Goal: Transaction & Acquisition: Subscribe to service/newsletter

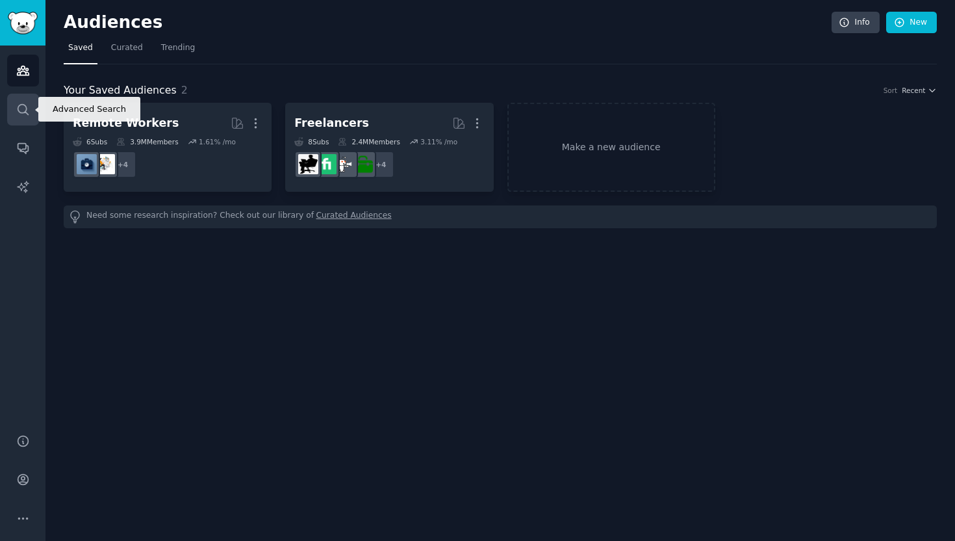
click at [21, 109] on icon "Sidebar" at bounding box center [23, 110] width 14 height 14
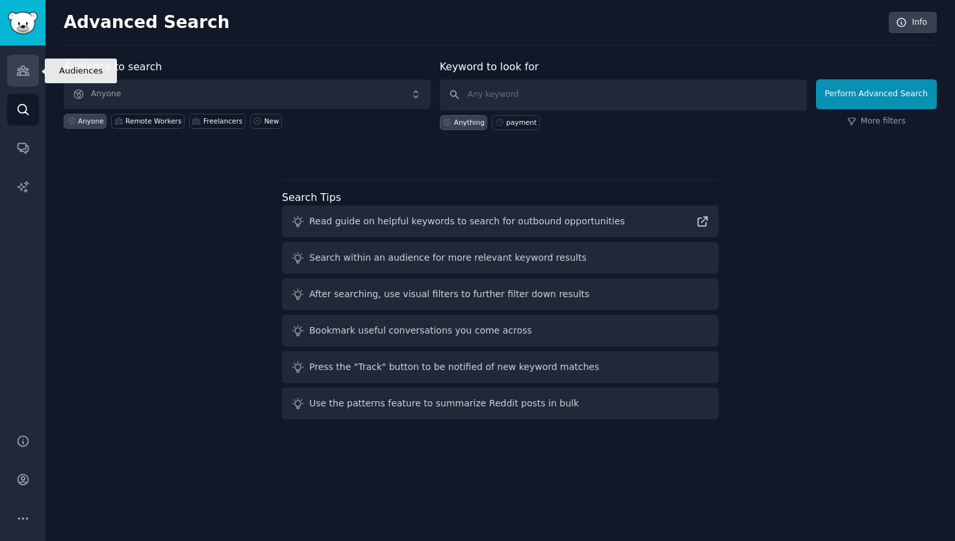
click at [25, 63] on link "Audiences" at bounding box center [23, 71] width 32 height 32
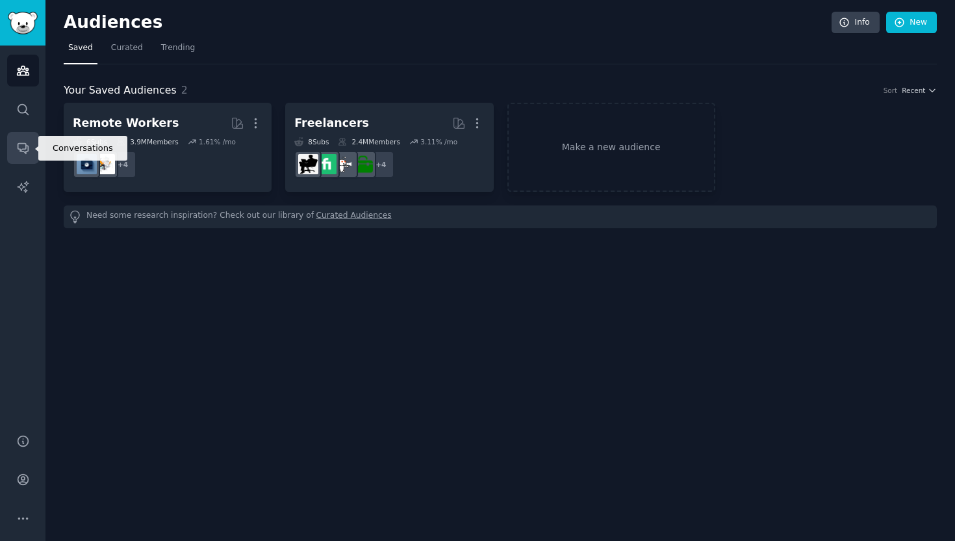
click at [34, 155] on link "Conversations" at bounding box center [23, 148] width 32 height 32
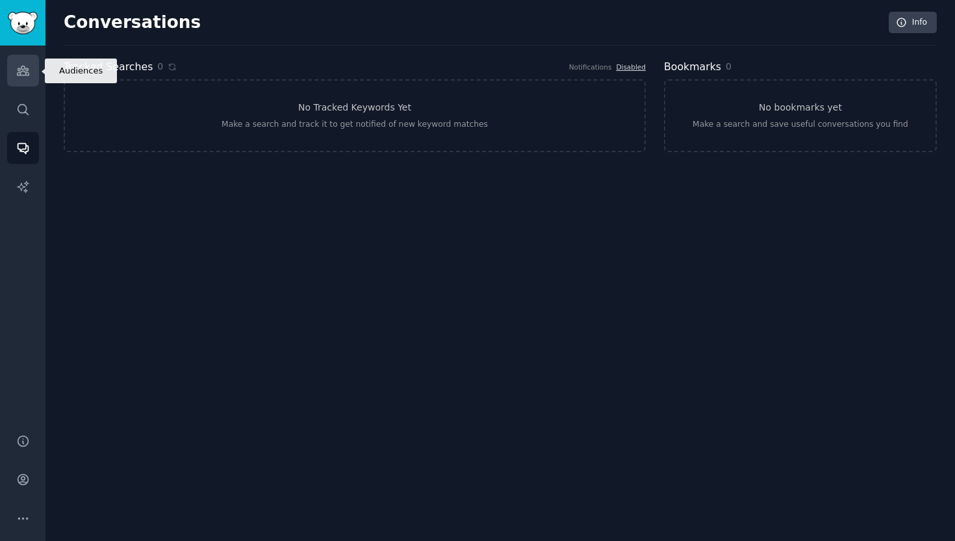
click at [27, 77] on link "Audiences" at bounding box center [23, 71] width 32 height 32
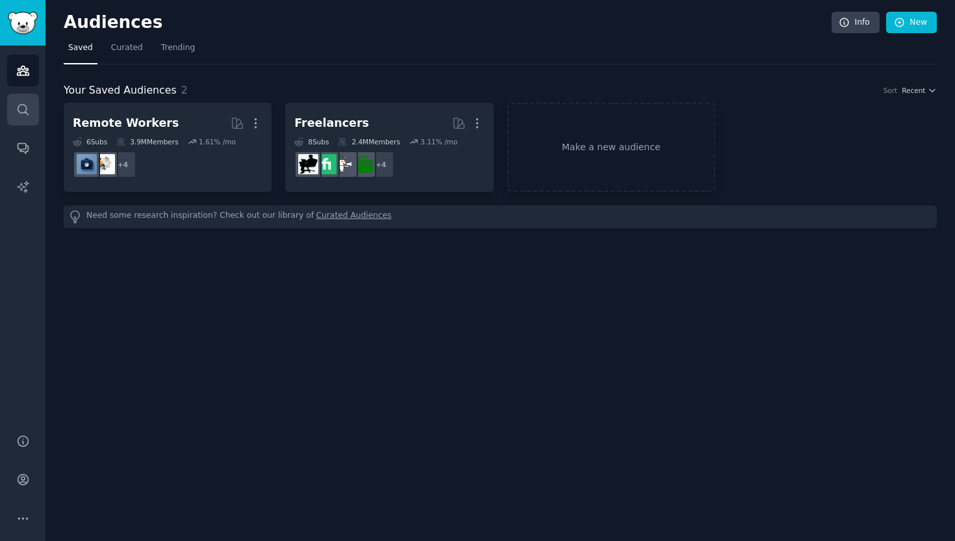
click at [30, 105] on link "Search" at bounding box center [23, 110] width 32 height 32
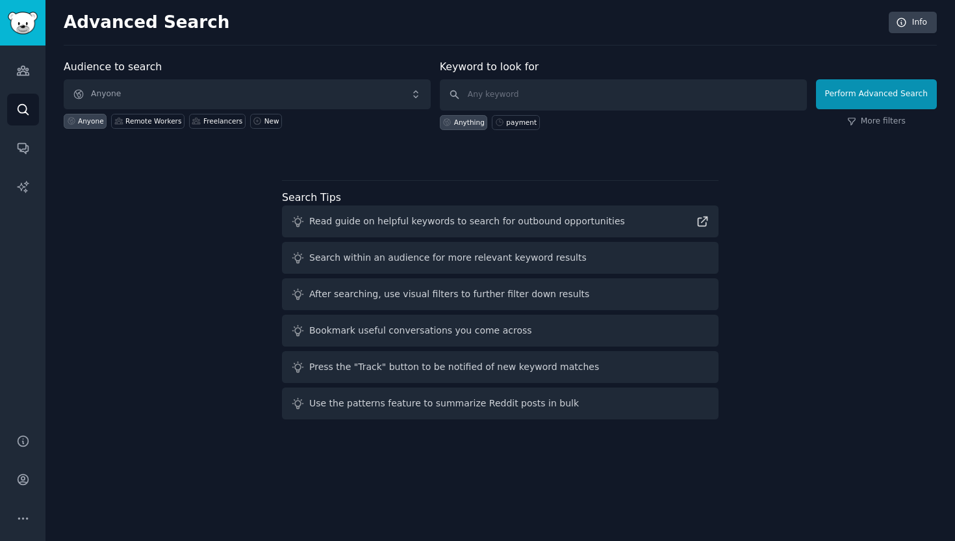
click at [38, 131] on div "Audiences Search Conversations AI Reports" at bounding box center [22, 231] width 45 height 372
click at [26, 73] on icon "Sidebar" at bounding box center [23, 71] width 14 height 14
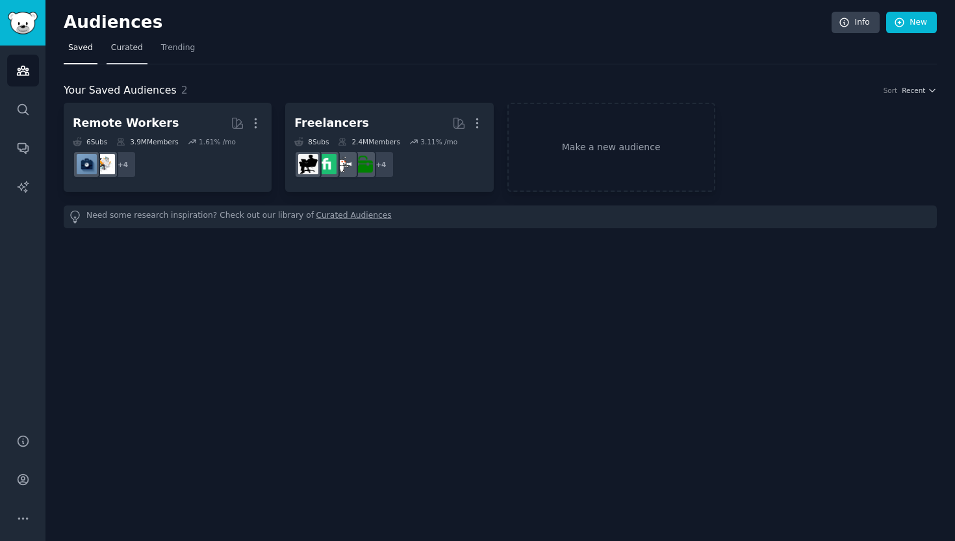
click at [132, 48] on span "Curated" at bounding box center [127, 48] width 32 height 12
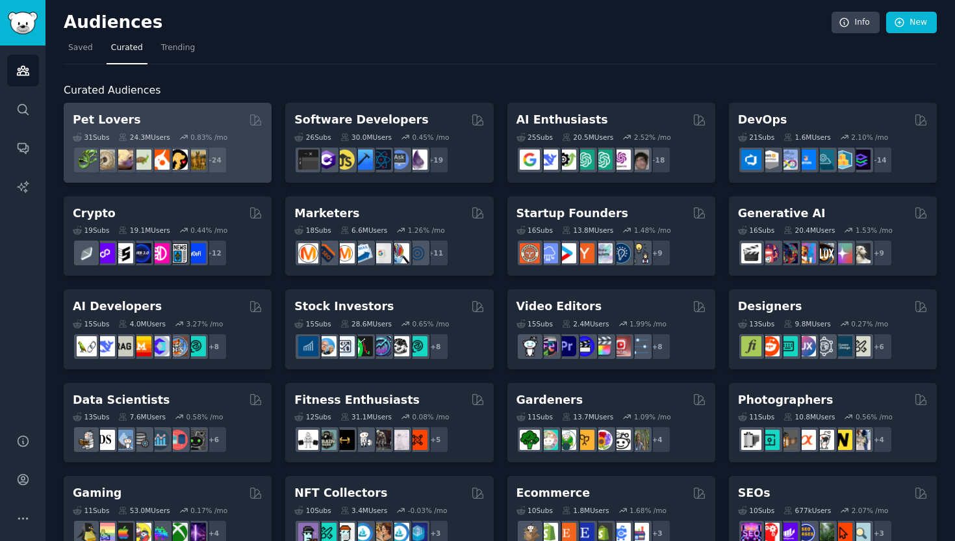
click at [196, 125] on div "Pet Lovers" at bounding box center [168, 120] width 190 height 16
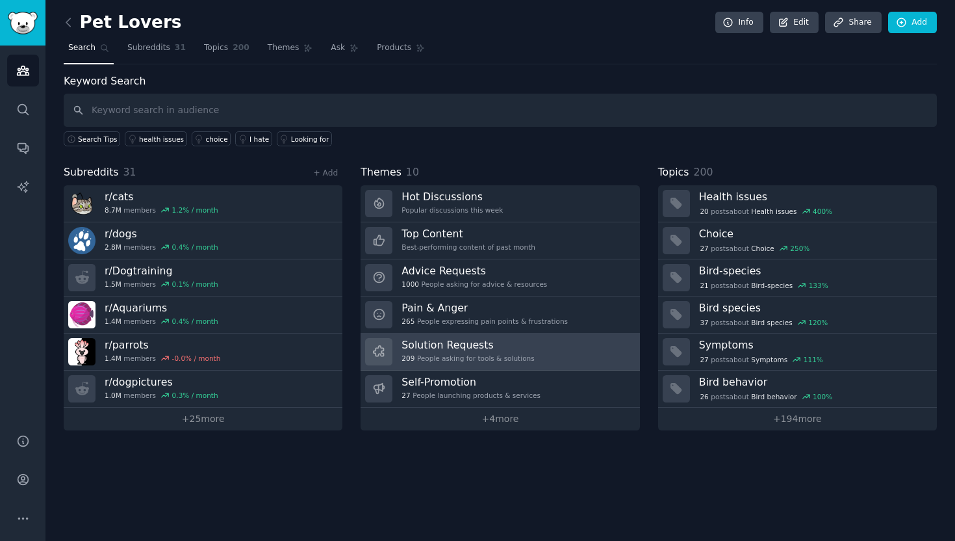
click at [534, 354] on link "Solution Requests 209 People asking for tools & solutions" at bounding box center [500, 351] width 279 height 37
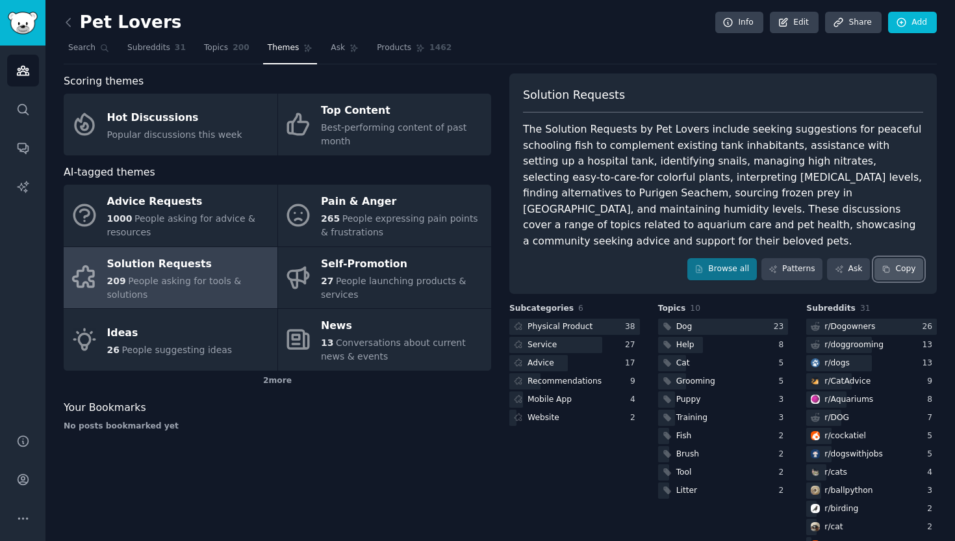
click at [897, 258] on button "Copy" at bounding box center [898, 269] width 49 height 22
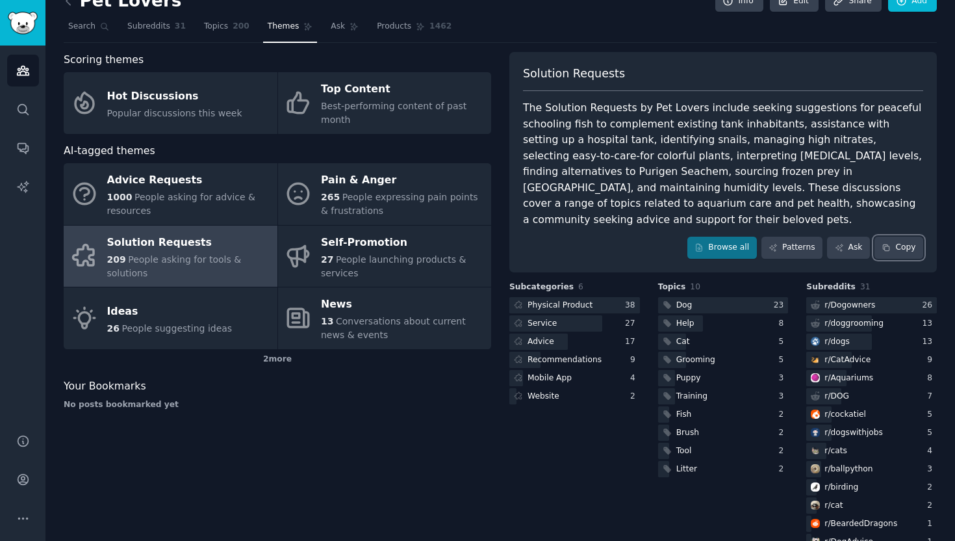
scroll to position [32, 0]
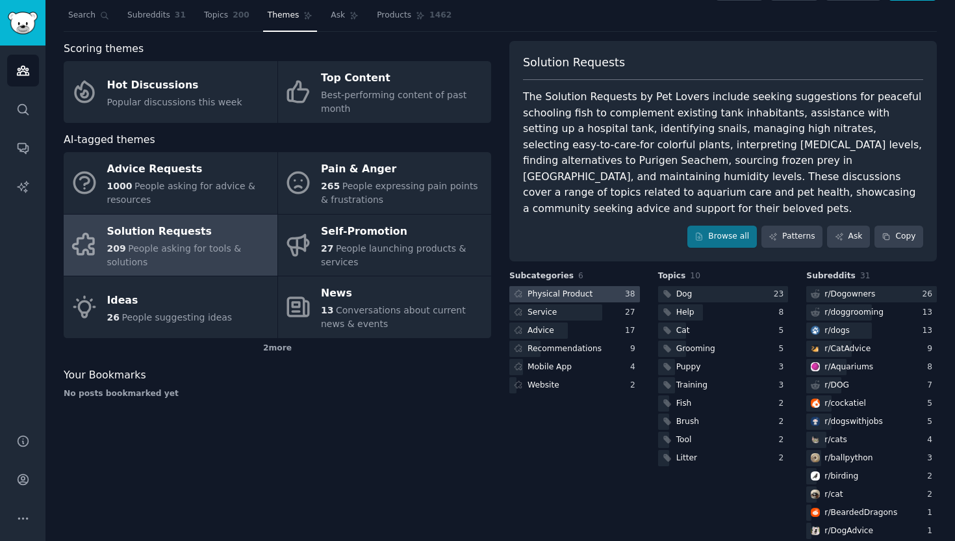
click at [595, 286] on div at bounding box center [574, 294] width 131 height 16
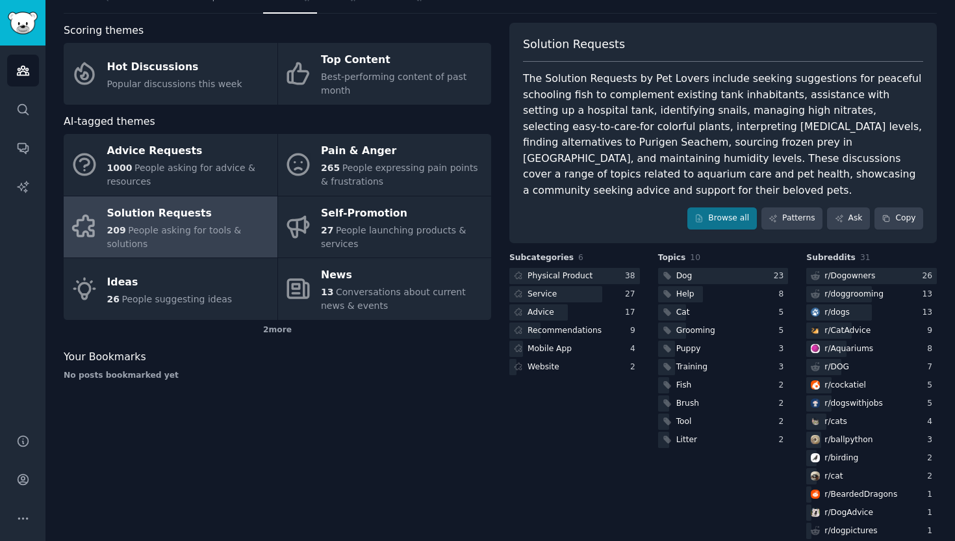
scroll to position [22, 0]
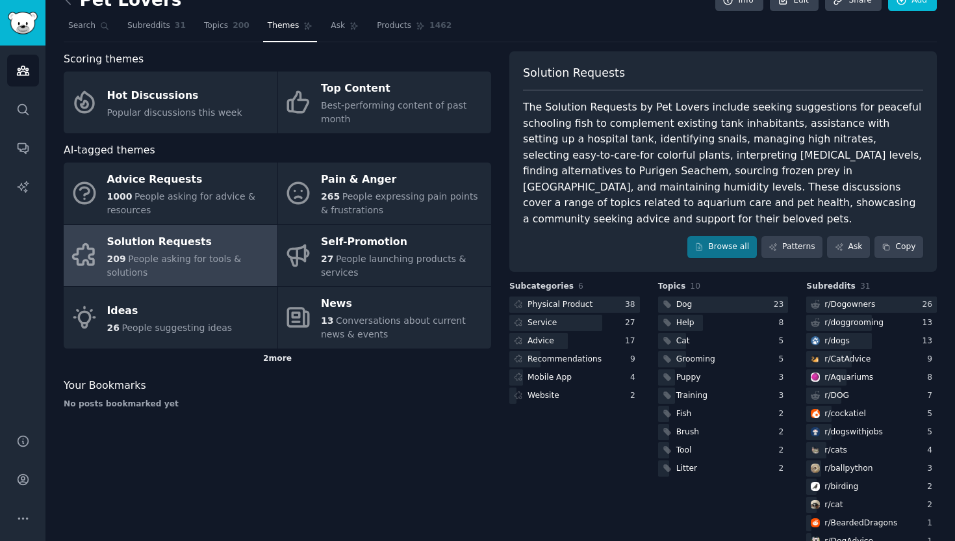
click at [277, 360] on div "2 more" at bounding box center [277, 358] width 427 height 21
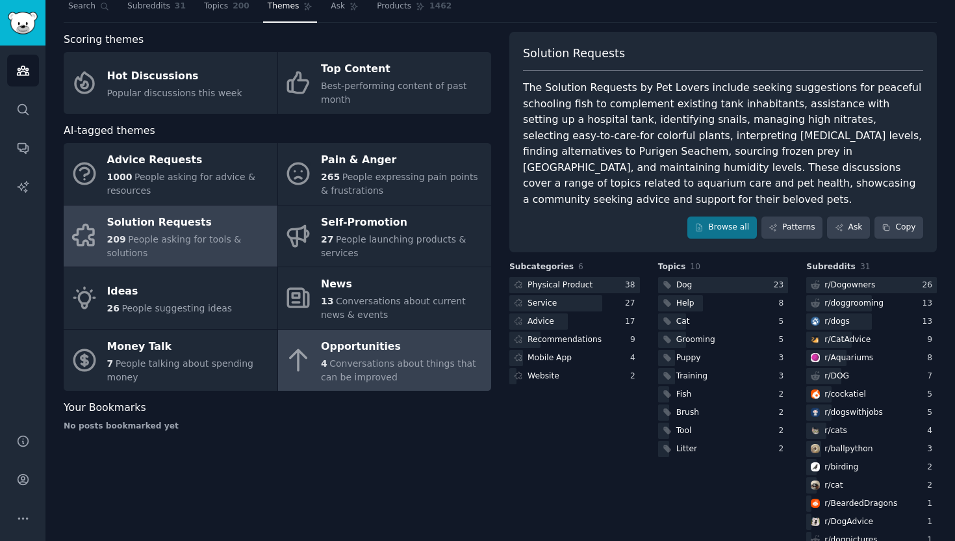
scroll to position [44, 0]
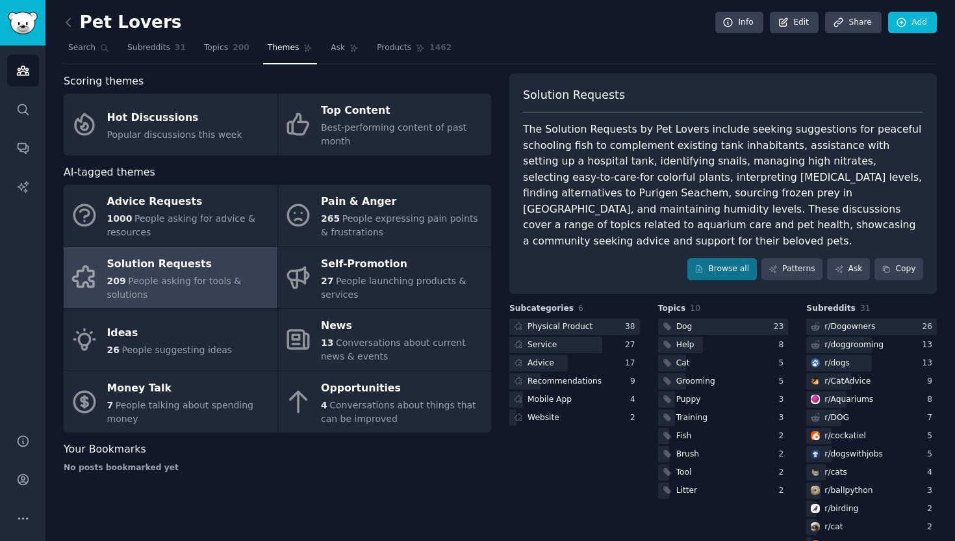
click at [294, 45] on span "Themes" at bounding box center [284, 48] width 32 height 12
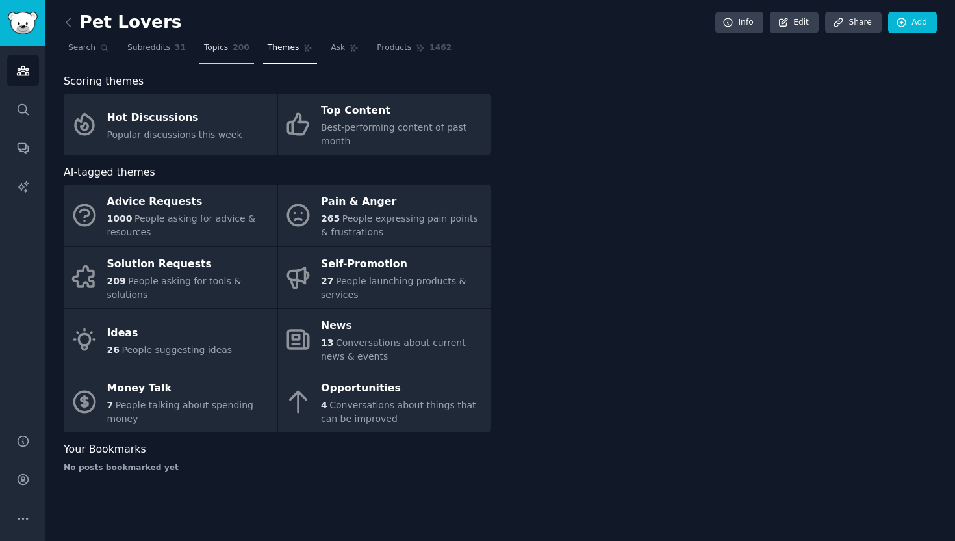
click at [222, 53] on span "Topics" at bounding box center [216, 48] width 24 height 12
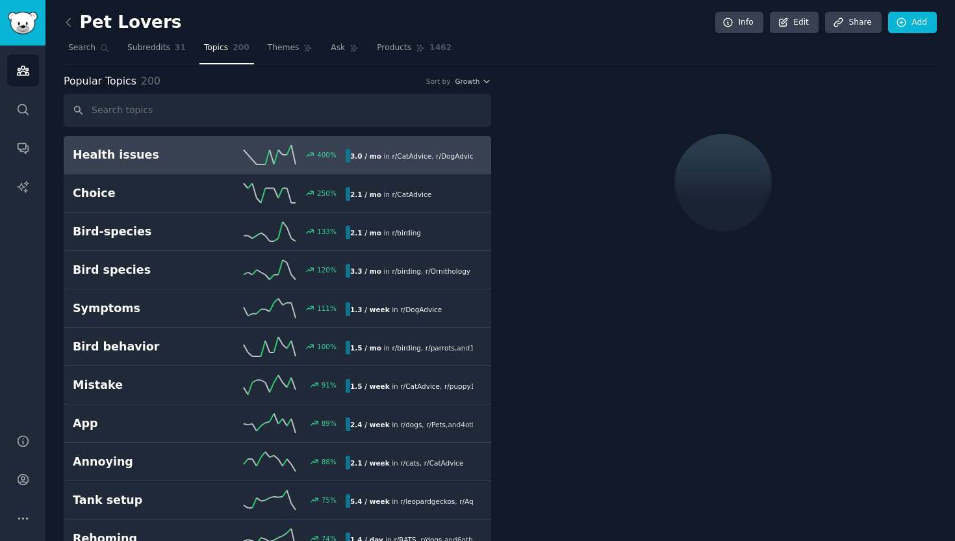
click at [101, 16] on h2 "Pet Lovers" at bounding box center [123, 22] width 118 height 21
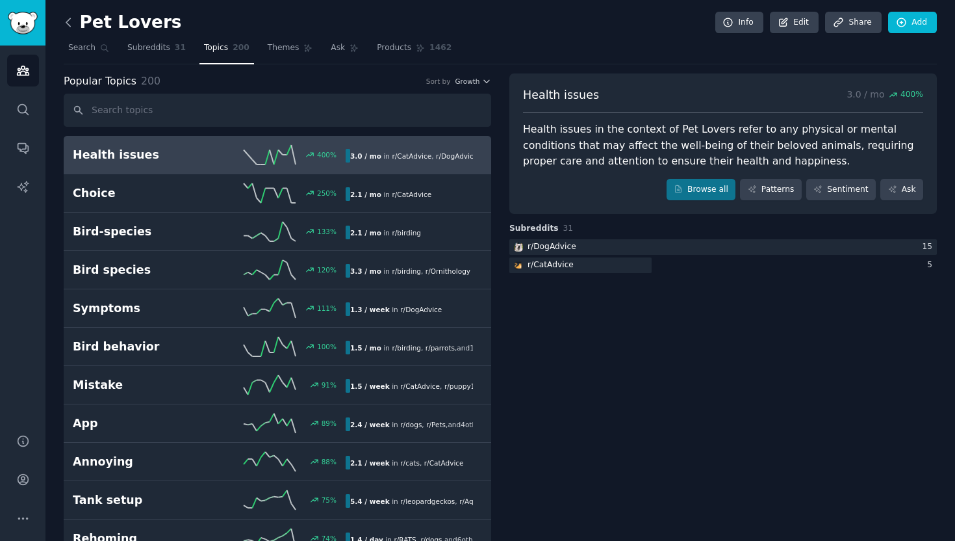
click at [70, 24] on icon at bounding box center [69, 23] width 14 height 14
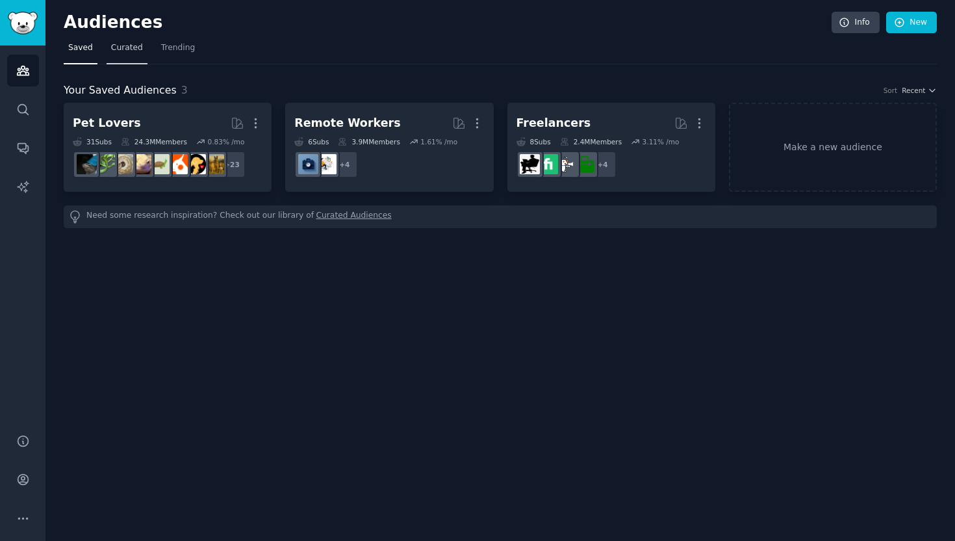
click at [129, 51] on span "Curated" at bounding box center [127, 48] width 32 height 12
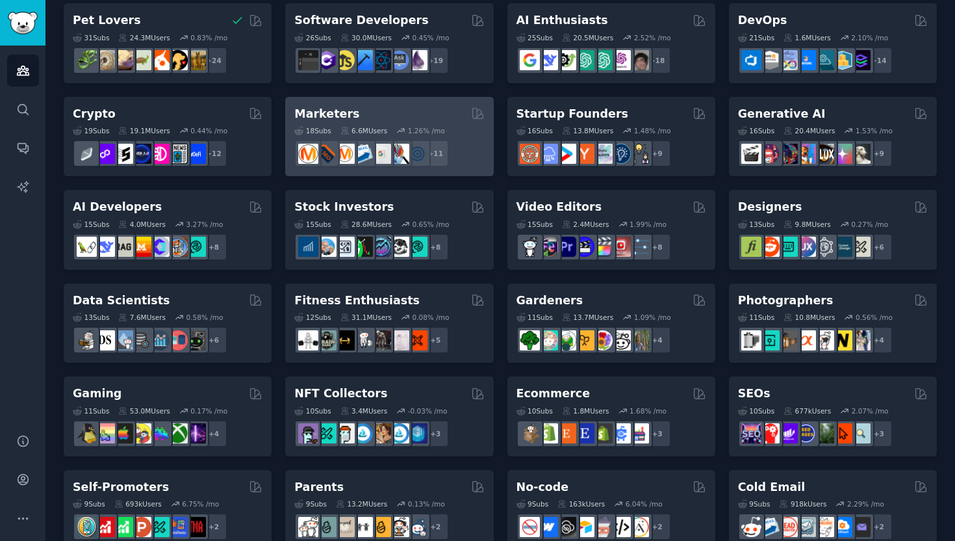
scroll to position [100, 0]
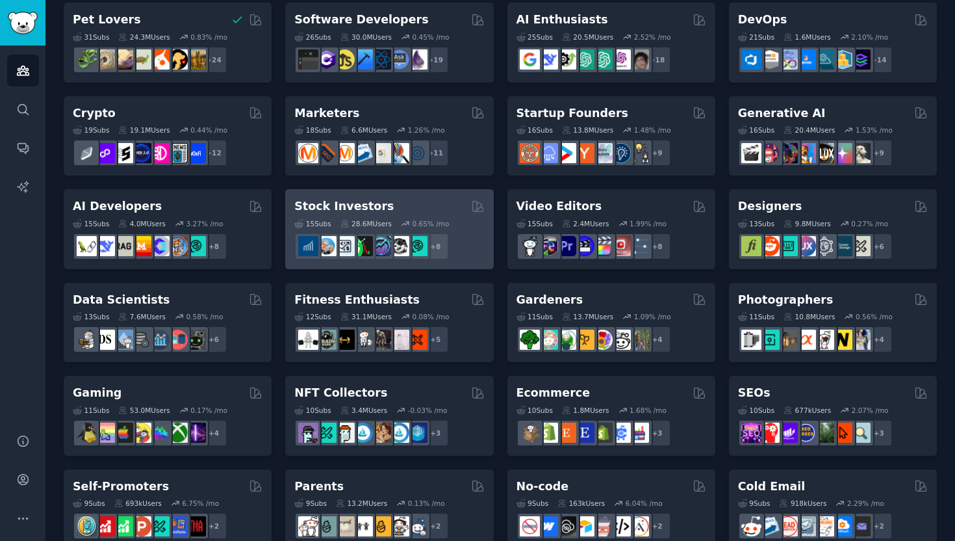
click at [417, 210] on div "Stock Investors Curated by GummySearch" at bounding box center [389, 206] width 190 height 16
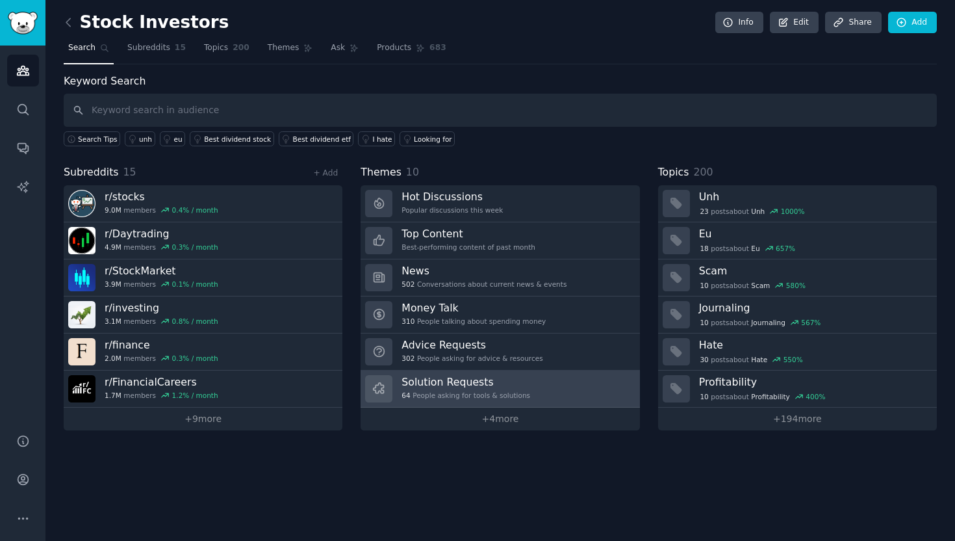
click at [515, 385] on h3 "Solution Requests" at bounding box center [465, 382] width 129 height 14
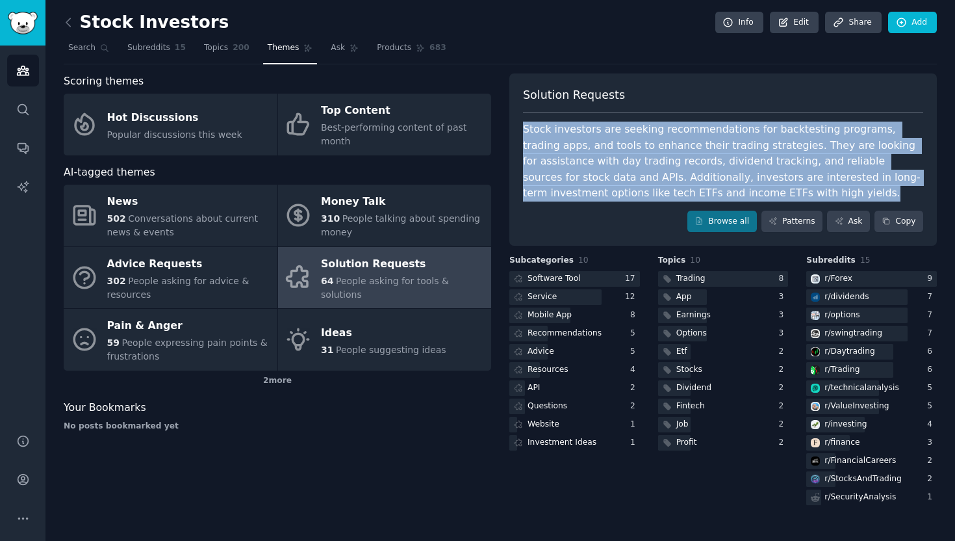
drag, startPoint x: 693, startPoint y: 195, endPoint x: 524, endPoint y: 116, distance: 186.3
click at [524, 116] on div "Solution Requests Stock investors are seeking recommendations for backtesting p…" at bounding box center [722, 159] width 427 height 173
copy div "Stock investors are seeking recommendations for backtesting programs, trading a…"
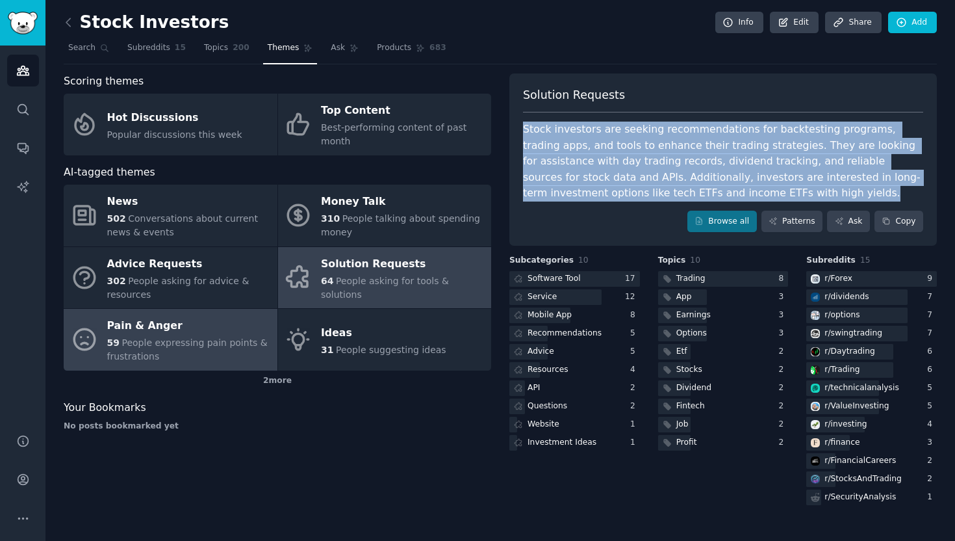
click at [248, 356] on div "59 People expressing pain points & frustrations" at bounding box center [189, 349] width 164 height 27
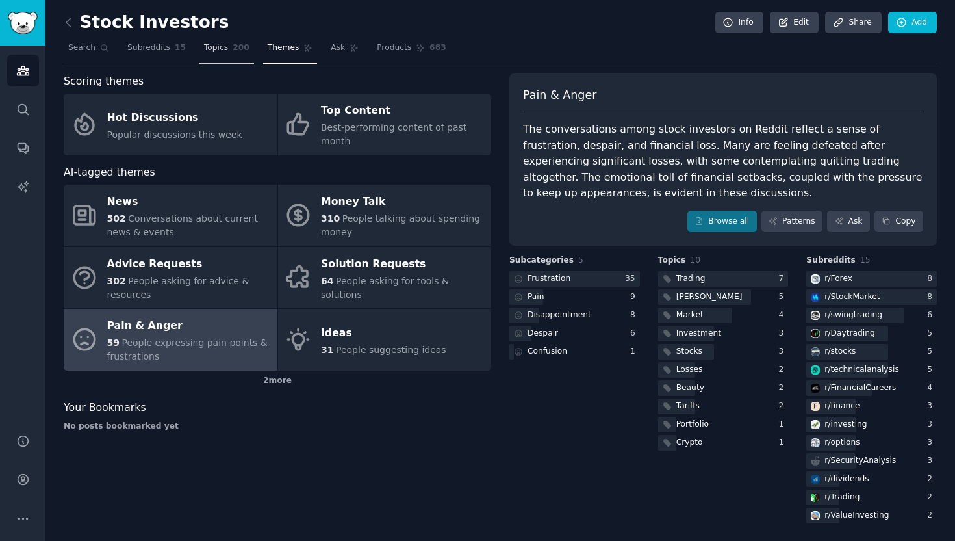
click at [229, 46] on link "Topics 200" at bounding box center [226, 51] width 55 height 27
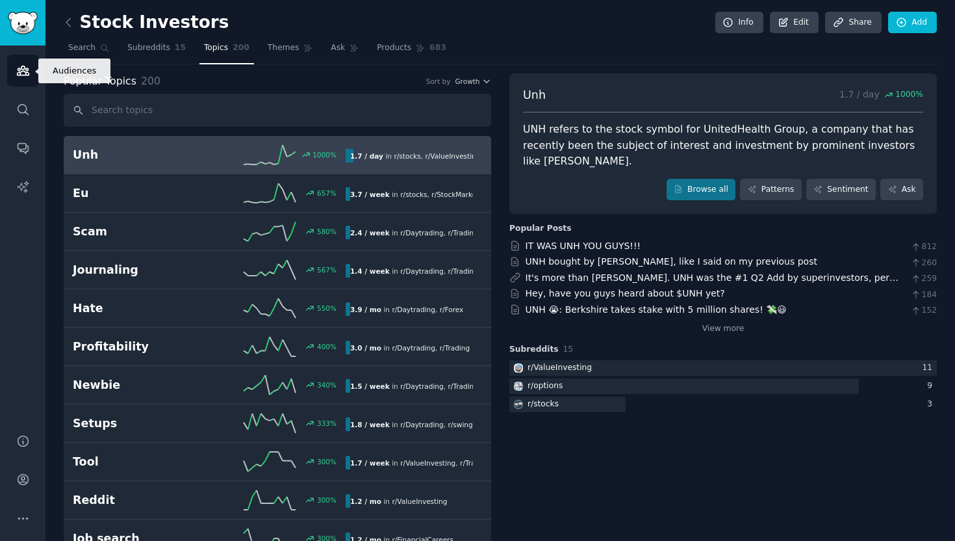
click at [26, 68] on icon "Sidebar" at bounding box center [23, 70] width 12 height 9
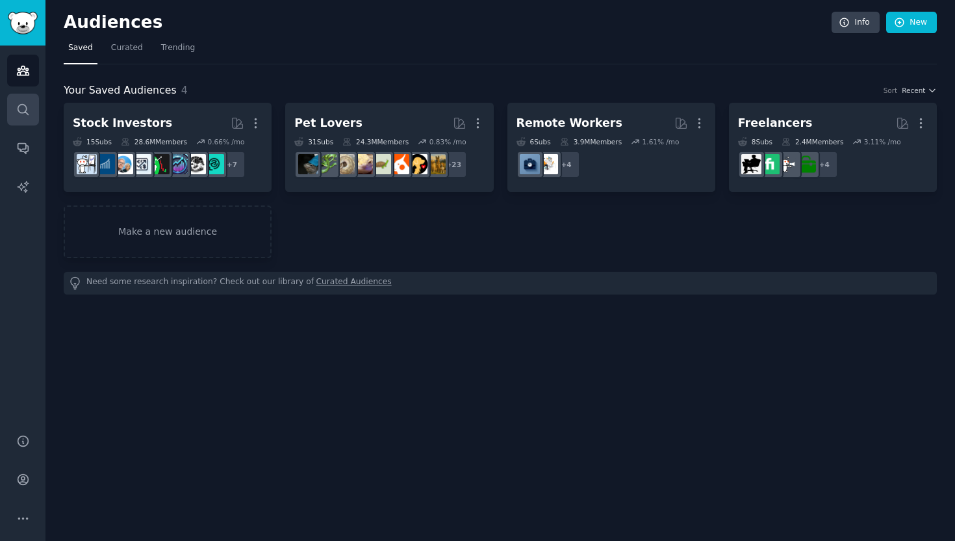
click at [12, 112] on link "Search" at bounding box center [23, 110] width 32 height 32
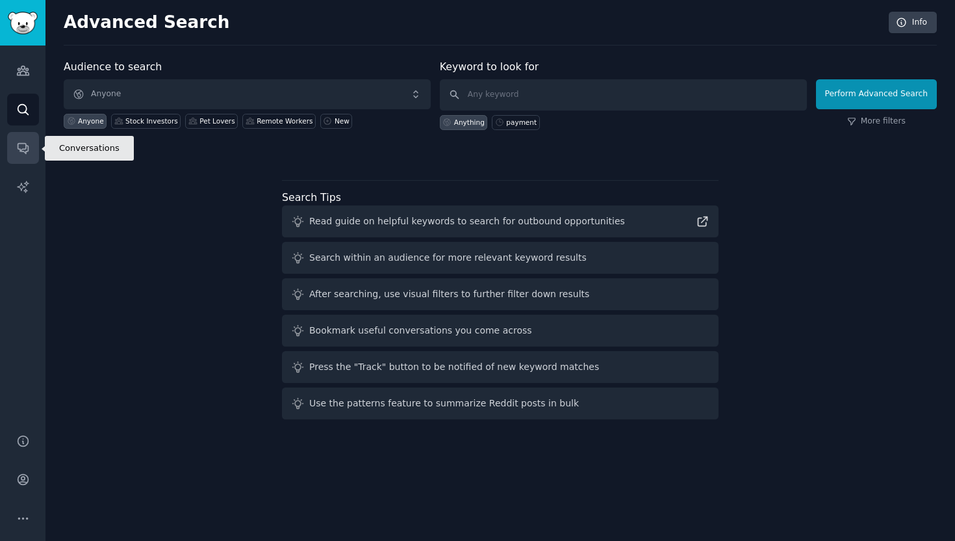
click at [8, 145] on link "Conversations" at bounding box center [23, 148] width 32 height 32
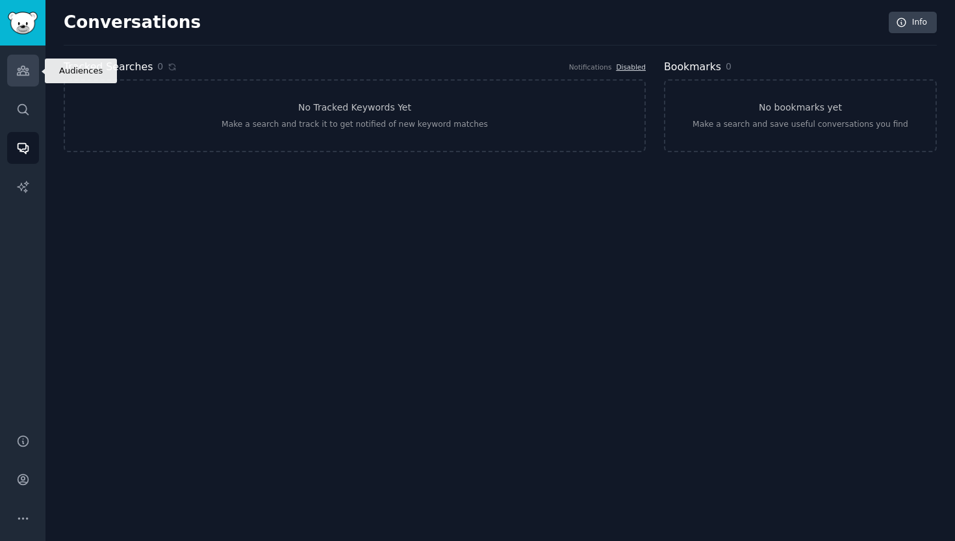
click at [34, 55] on link "Audiences" at bounding box center [23, 71] width 32 height 32
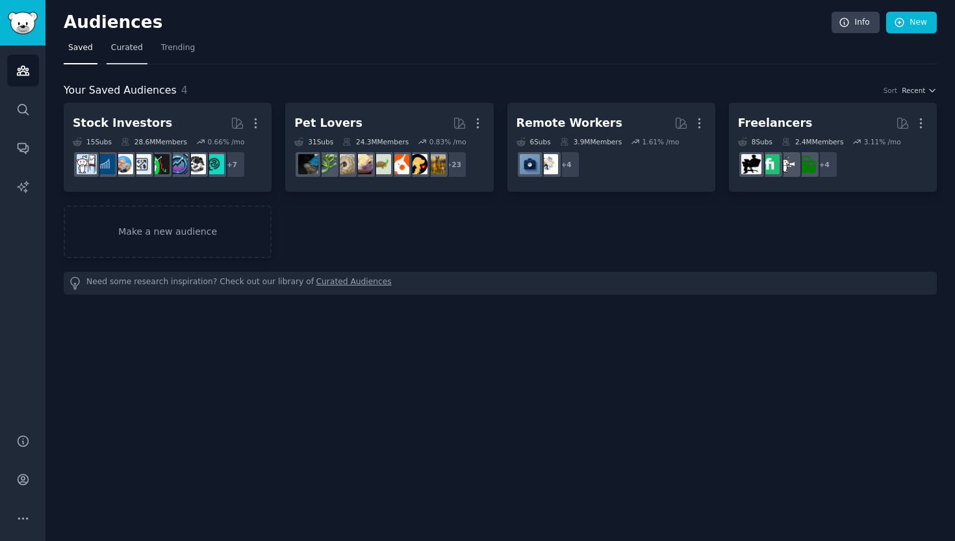
click at [125, 61] on link "Curated" at bounding box center [127, 51] width 41 height 27
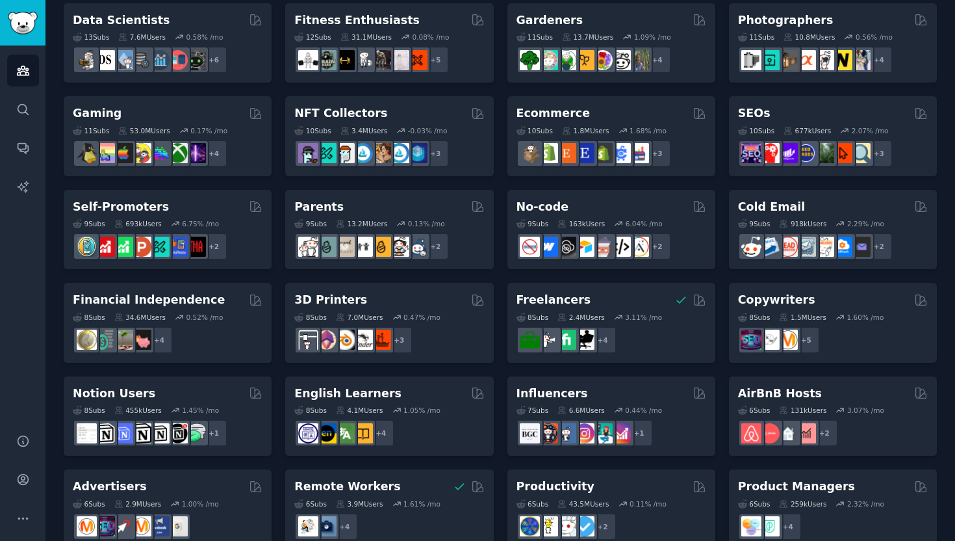
scroll to position [391, 0]
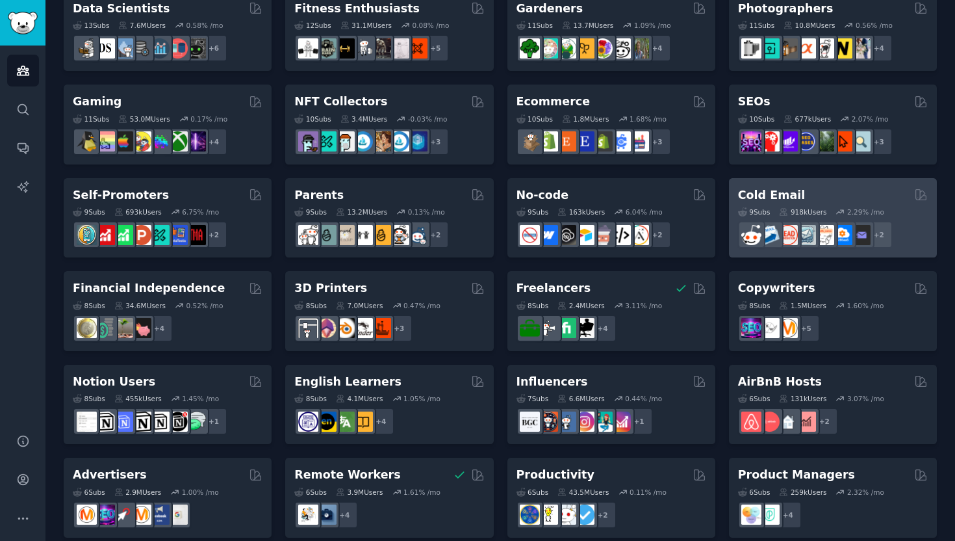
click at [885, 199] on div "Cold Email" at bounding box center [833, 195] width 190 height 16
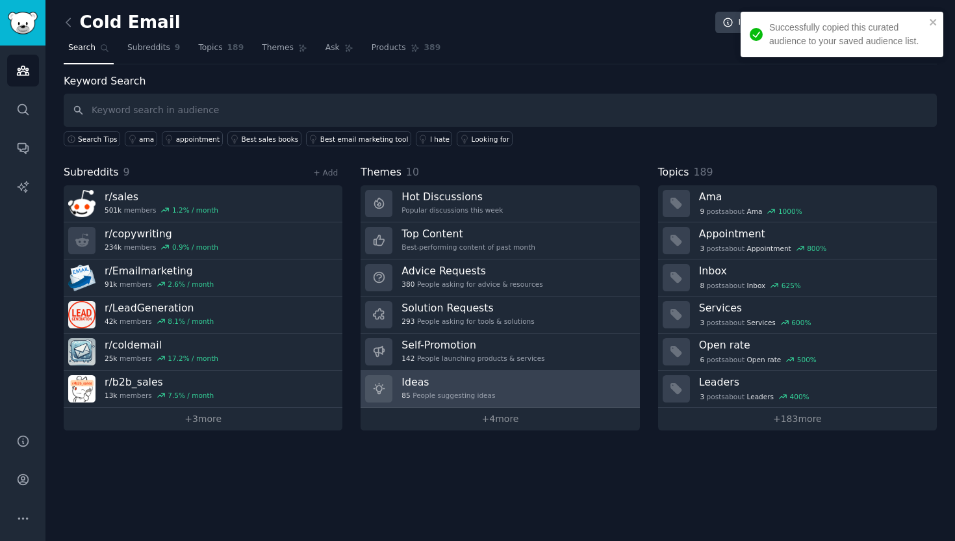
click at [442, 385] on h3 "Ideas" at bounding box center [448, 382] width 94 height 14
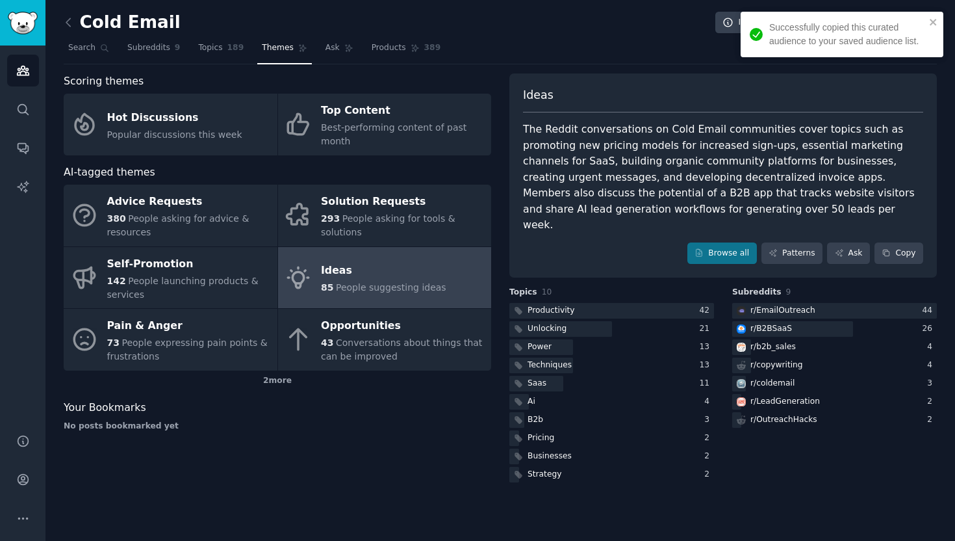
click at [928, 18] on div "Successfully copied this curated audience to your saved audience list." at bounding box center [837, 34] width 183 height 35
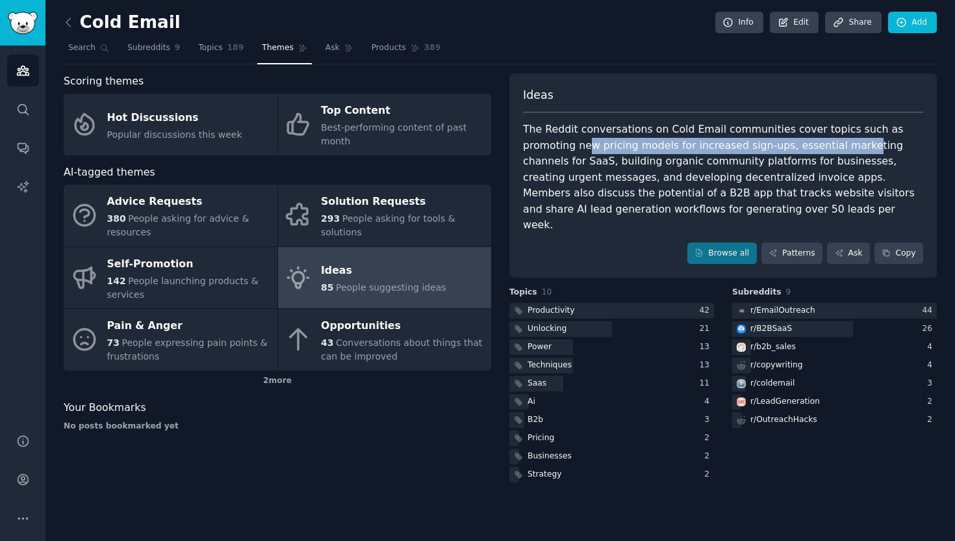
drag, startPoint x: 535, startPoint y: 149, endPoint x: 796, endPoint y: 150, distance: 260.5
click at [796, 150] on div "The Reddit conversations on Cold Email communities cover topics such as promoti…" at bounding box center [723, 177] width 400 height 112
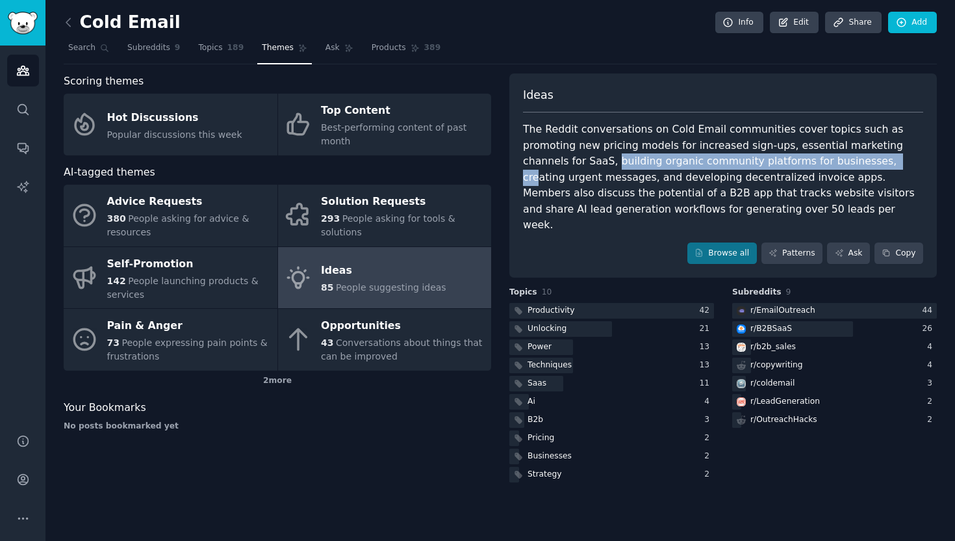
drag, startPoint x: 521, startPoint y: 158, endPoint x: 790, endPoint y: 157, distance: 269.0
click at [790, 157] on div "Ideas The Reddit conversations on Cold Email communities cover topics such as p…" at bounding box center [722, 175] width 427 height 205
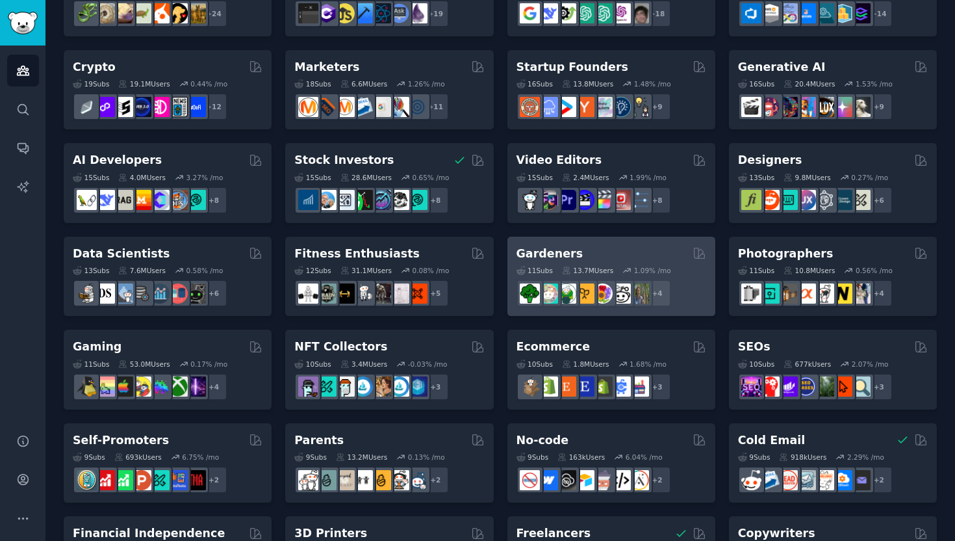
scroll to position [179, 0]
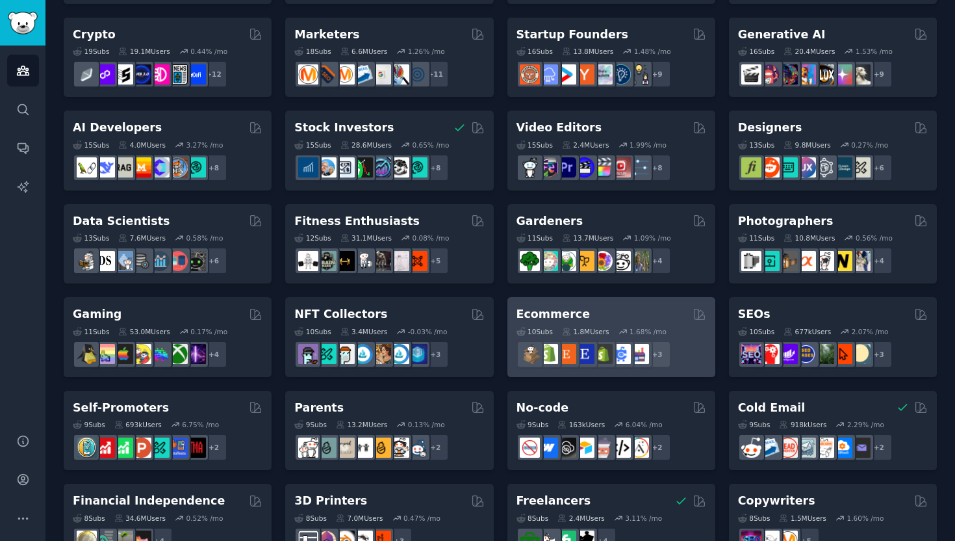
click at [588, 320] on div "Ecommerce" at bounding box center [611, 314] width 190 height 16
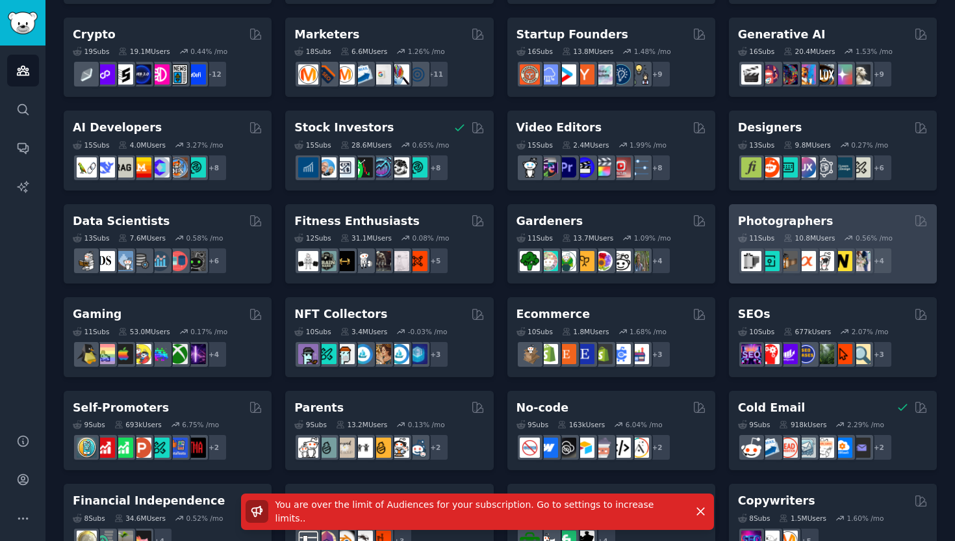
scroll to position [0, 0]
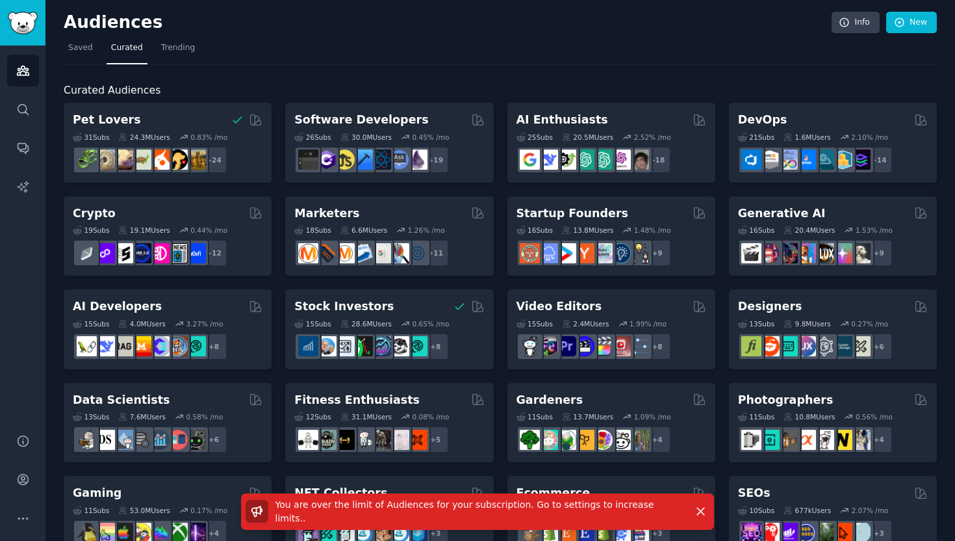
click at [27, 520] on div "You are over the limit of Audiences for your subscription. Go to settings to in…" at bounding box center [477, 517] width 955 height 48
click at [23, 477] on icon "Sidebar" at bounding box center [23, 479] width 10 height 10
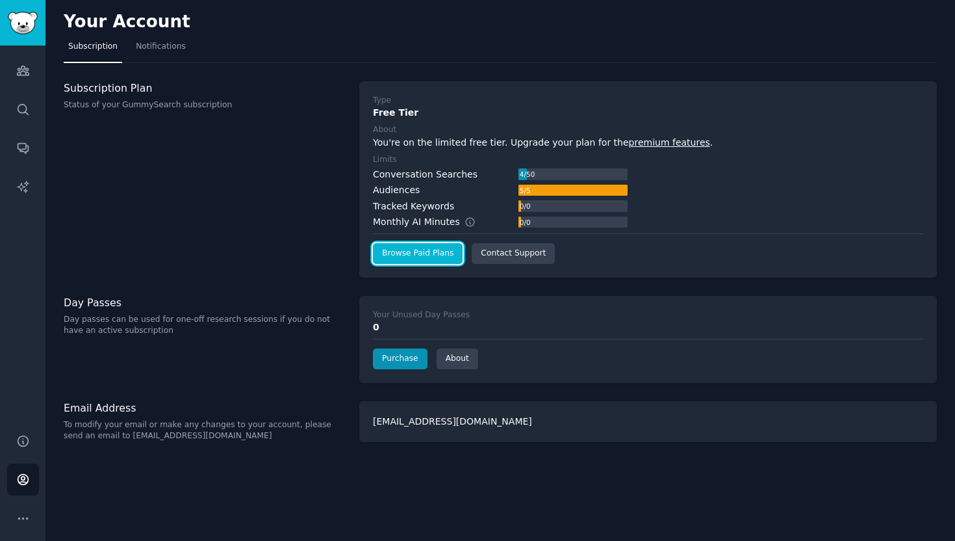
click at [419, 255] on link "Browse Paid Plans" at bounding box center [418, 253] width 90 height 21
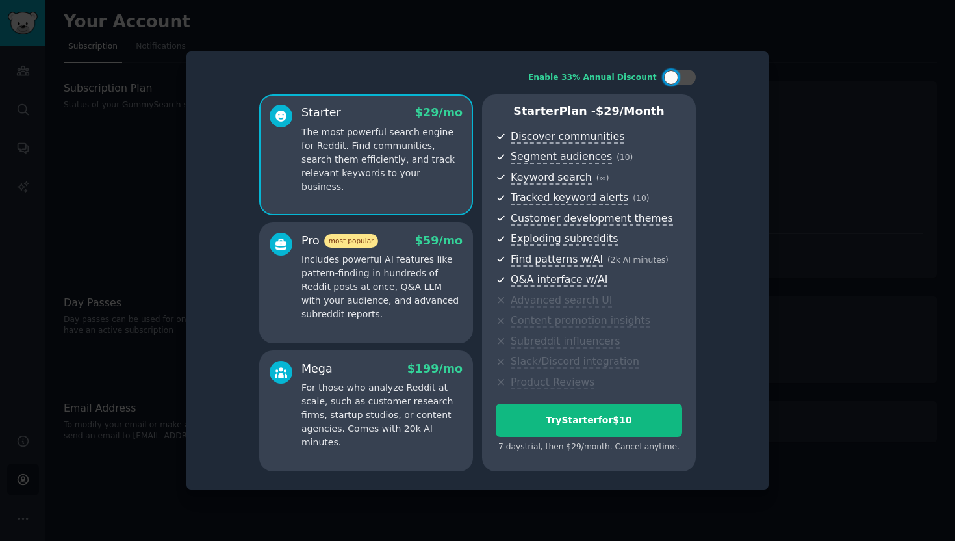
click at [394, 292] on p "Includes powerful AI features like pattern-finding in hundreds of Reddit posts …" at bounding box center [381, 287] width 161 height 68
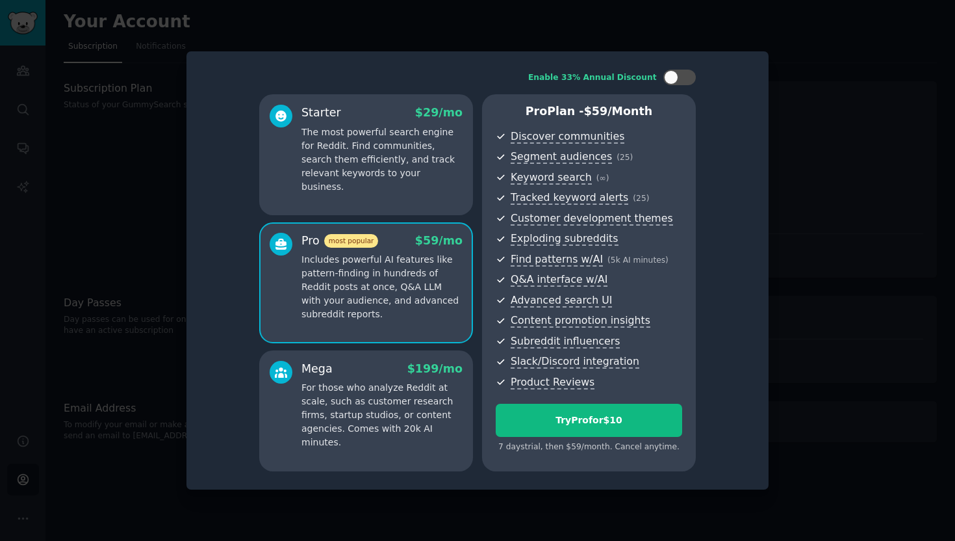
click at [406, 173] on p "The most powerful search engine for Reddit. Find communities, search them effic…" at bounding box center [381, 159] width 161 height 68
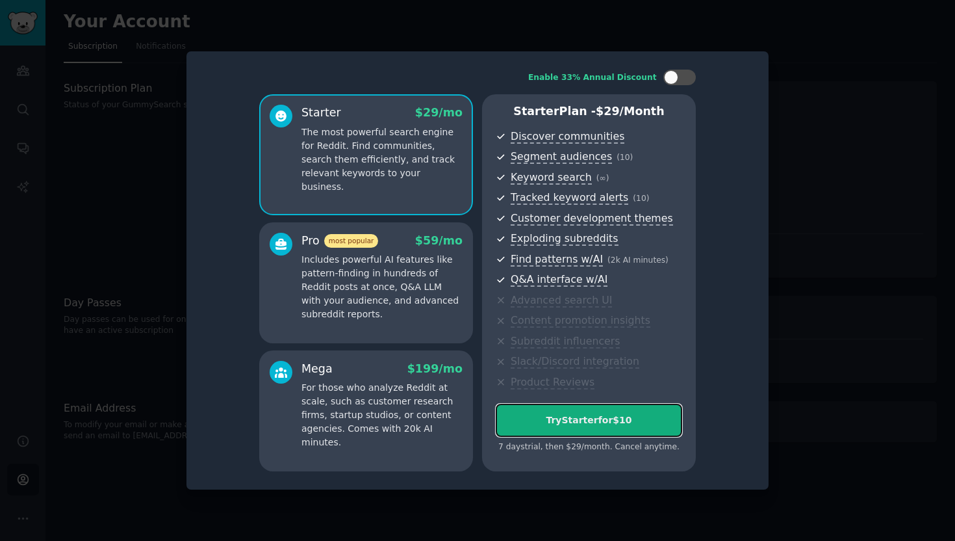
click at [637, 431] on button "Try Starter for $10" at bounding box center [589, 419] width 186 height 33
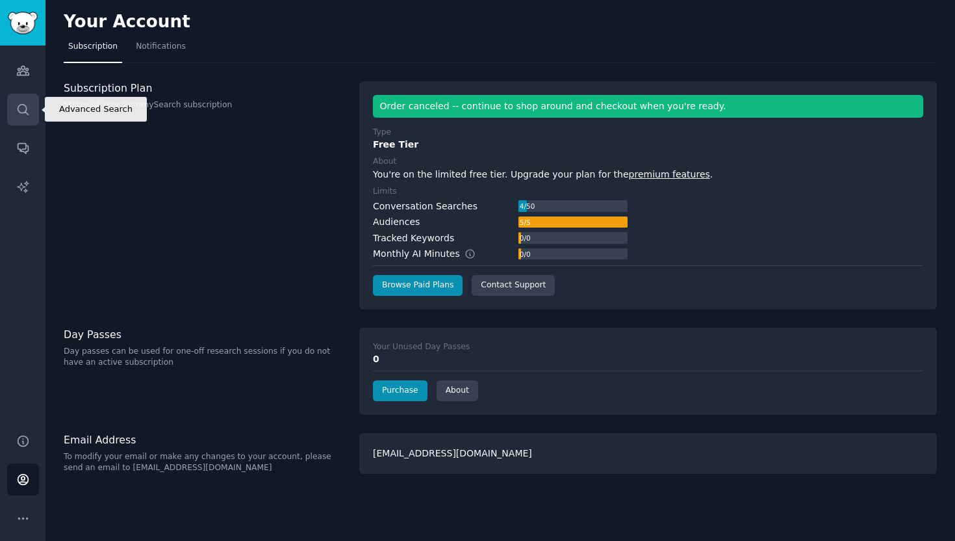
click at [31, 121] on link "Search" at bounding box center [23, 110] width 32 height 32
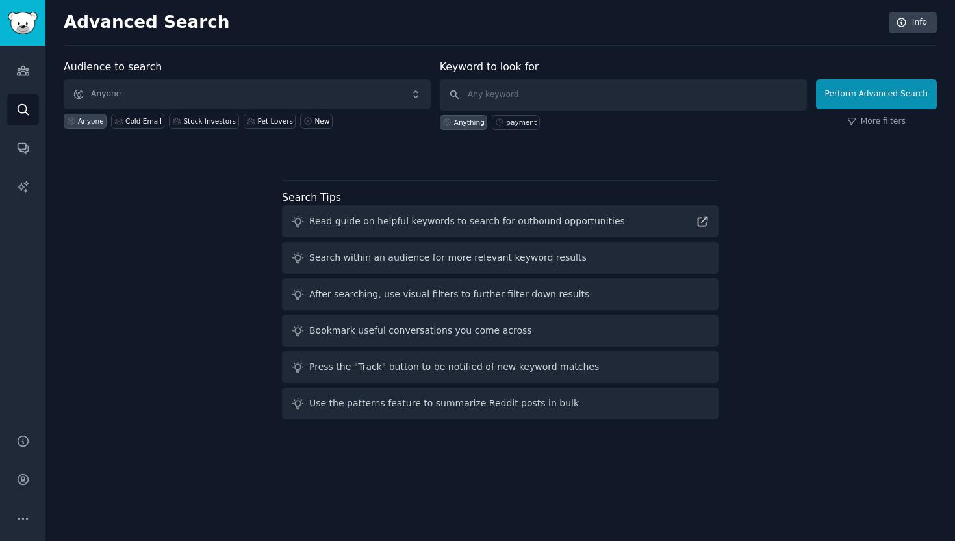
click at [357, 376] on div "Press the "Track" button to be notified of new keyword matches" at bounding box center [500, 367] width 437 height 32
click at [368, 366] on div "Press the "Track" button to be notified of new keyword matches" at bounding box center [454, 367] width 290 height 14
click at [11, 155] on link "Conversations" at bounding box center [23, 148] width 32 height 32
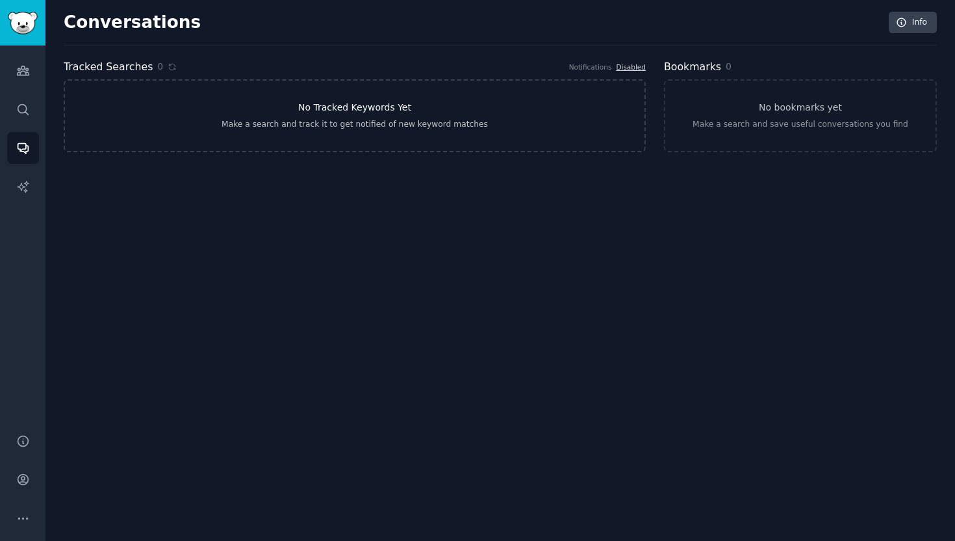
click at [474, 147] on link "No Tracked Keywords Yet Make a search and track it to get notified of new keywo…" at bounding box center [355, 115] width 582 height 73
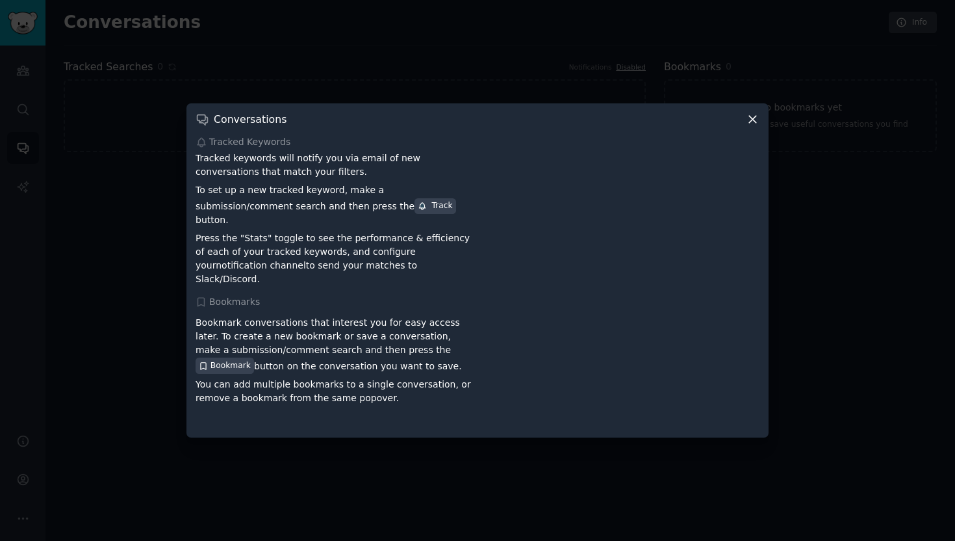
click at [498, 119] on div "Conversations Tracked Keywords Tracked keywords will notify you via email of ne…" at bounding box center [477, 269] width 582 height 333
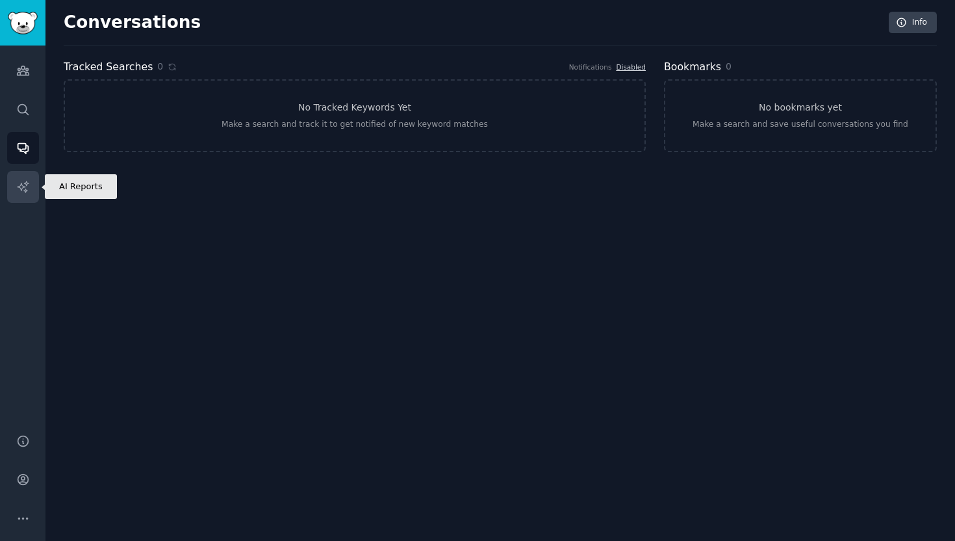
click at [27, 180] on icon "Sidebar" at bounding box center [23, 187] width 14 height 14
